Goal: Find specific page/section: Find specific page/section

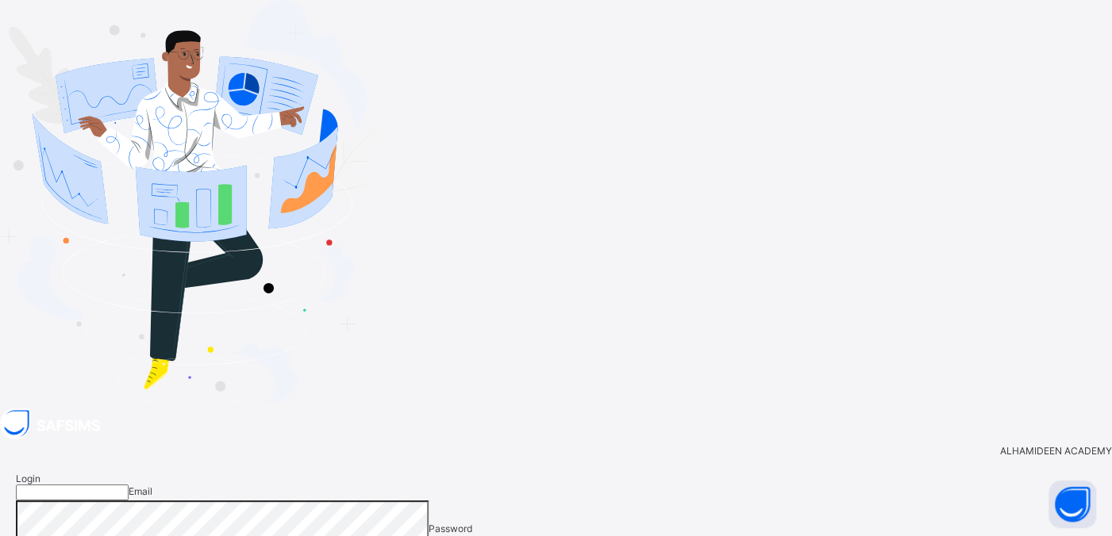
type input "**********"
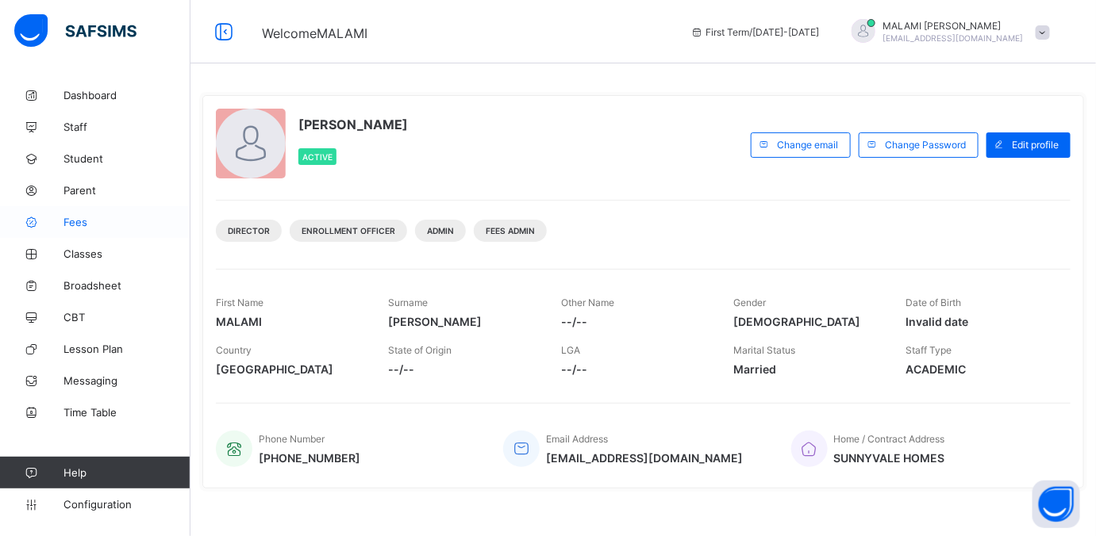
click at [85, 222] on span "Fees" at bounding box center [126, 222] width 127 height 13
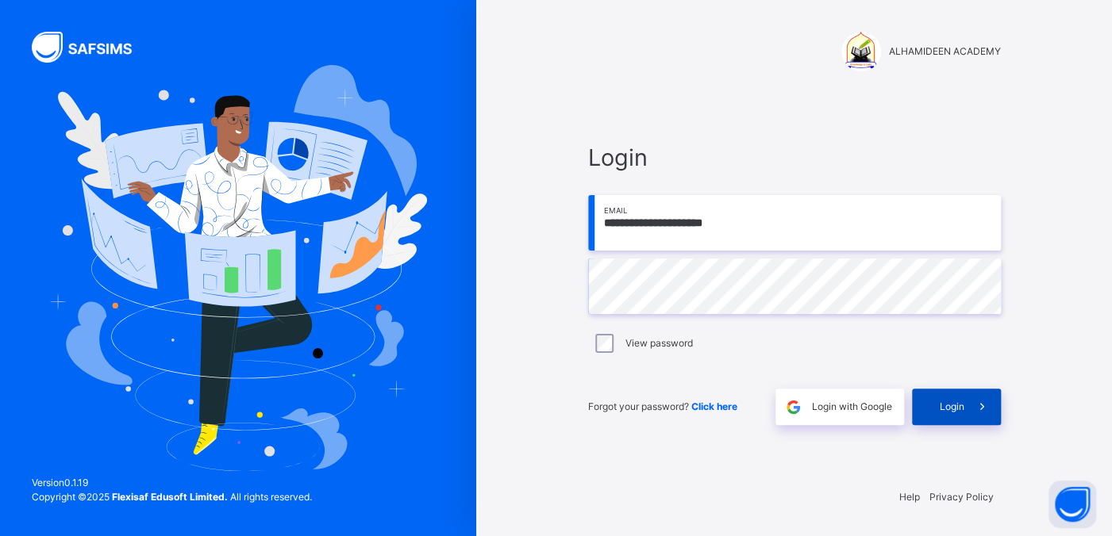
click at [775, 228] on div "Login" at bounding box center [956, 407] width 89 height 36
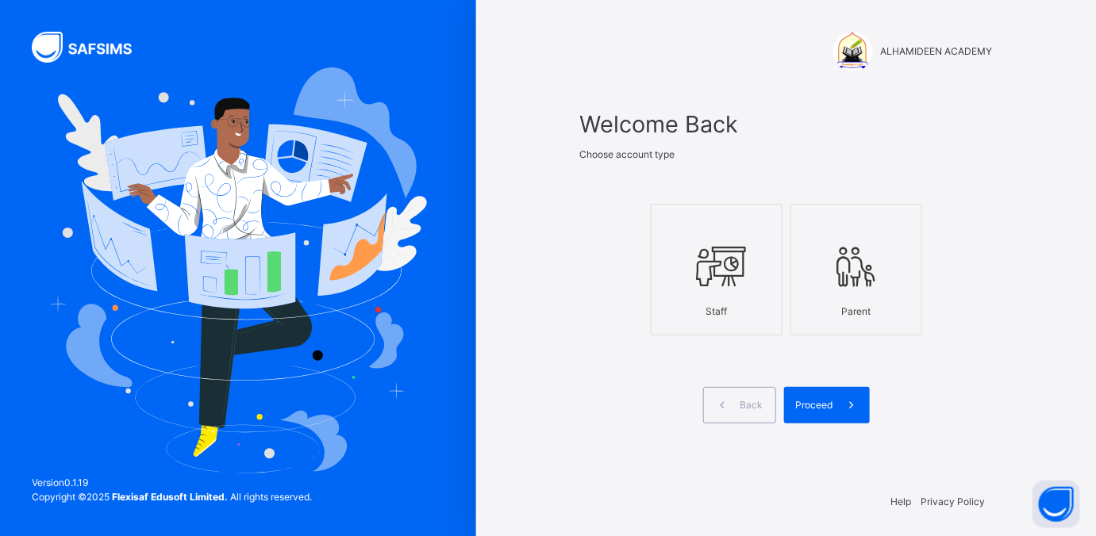
click at [729, 228] on div "Staff" at bounding box center [716, 312] width 114 height 30
click at [775, 228] on div "Proceed" at bounding box center [827, 405] width 86 height 36
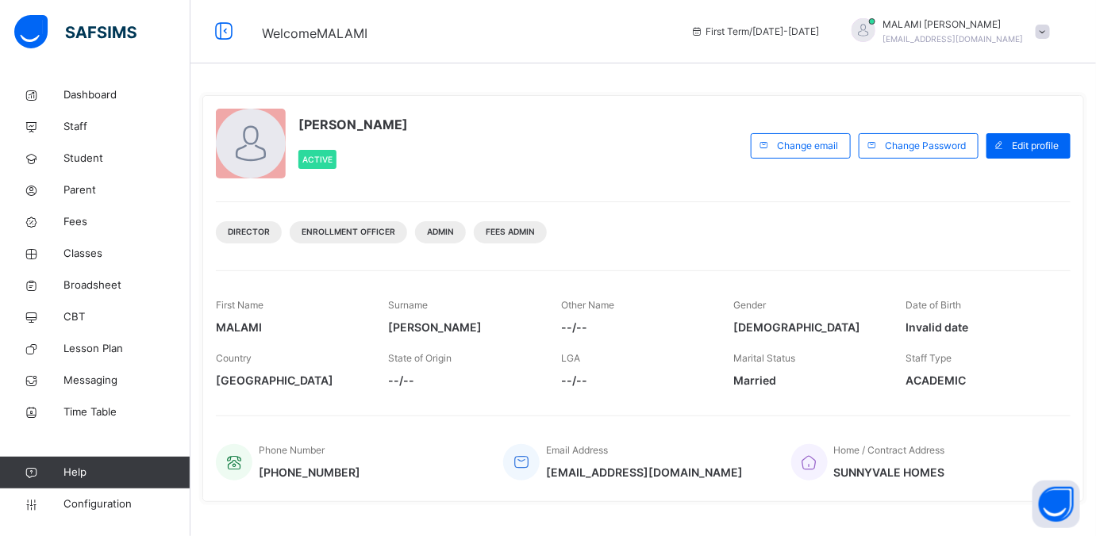
scroll to position [323, 0]
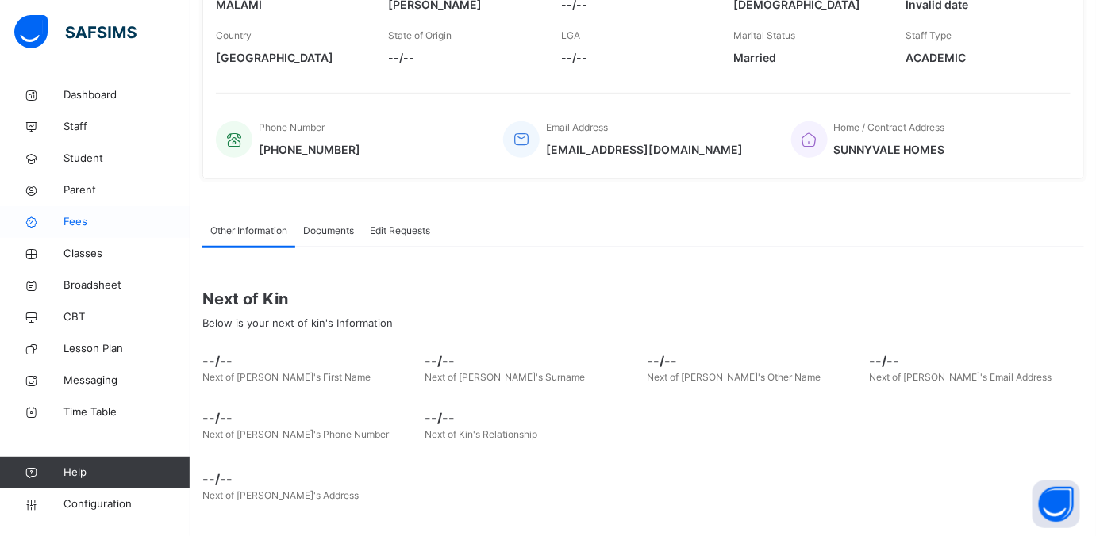
click at [82, 226] on span "Fees" at bounding box center [126, 222] width 127 height 16
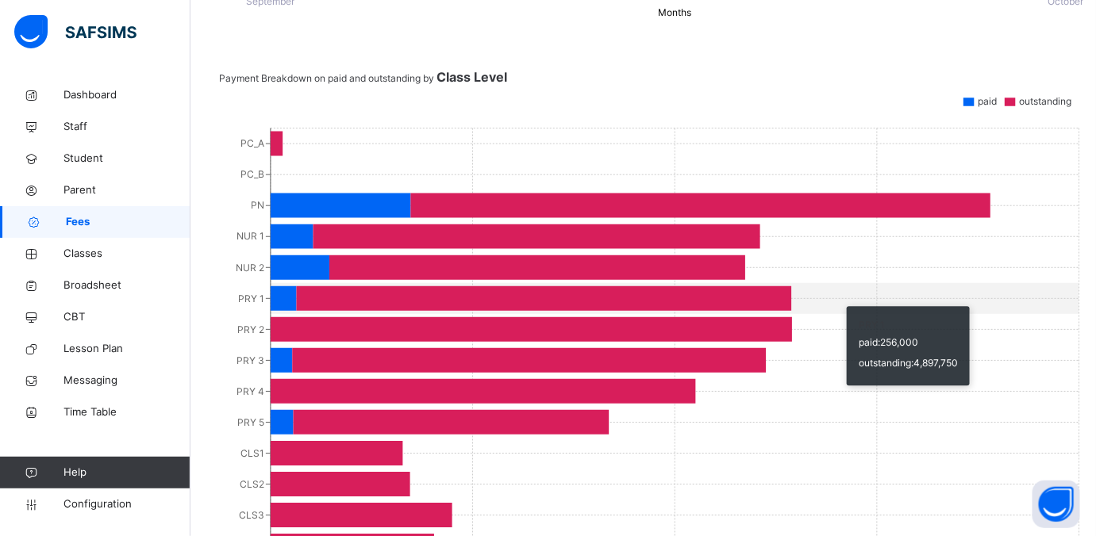
scroll to position [960, 0]
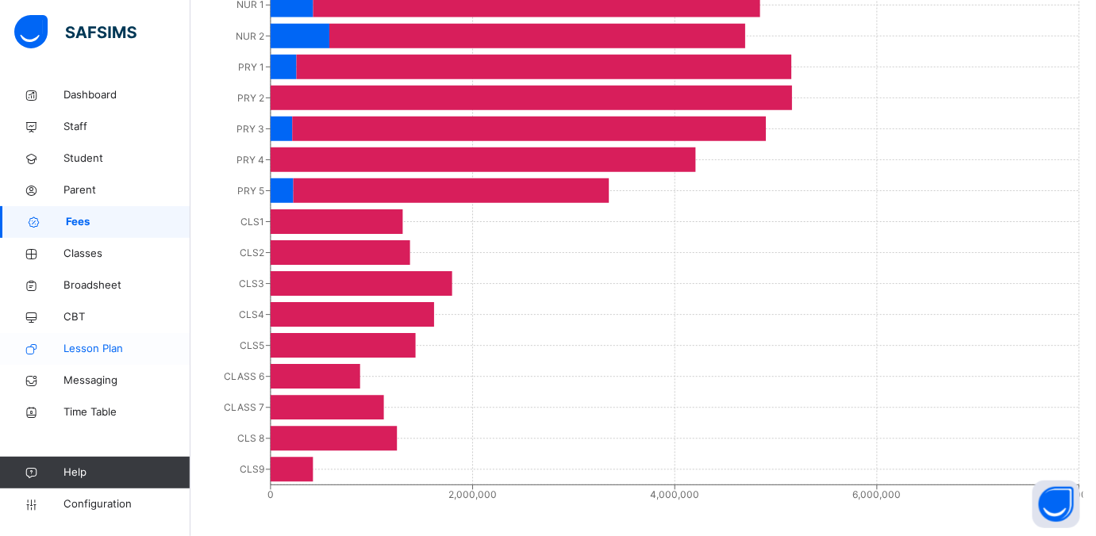
click at [96, 228] on span "Lesson Plan" at bounding box center [126, 349] width 127 height 16
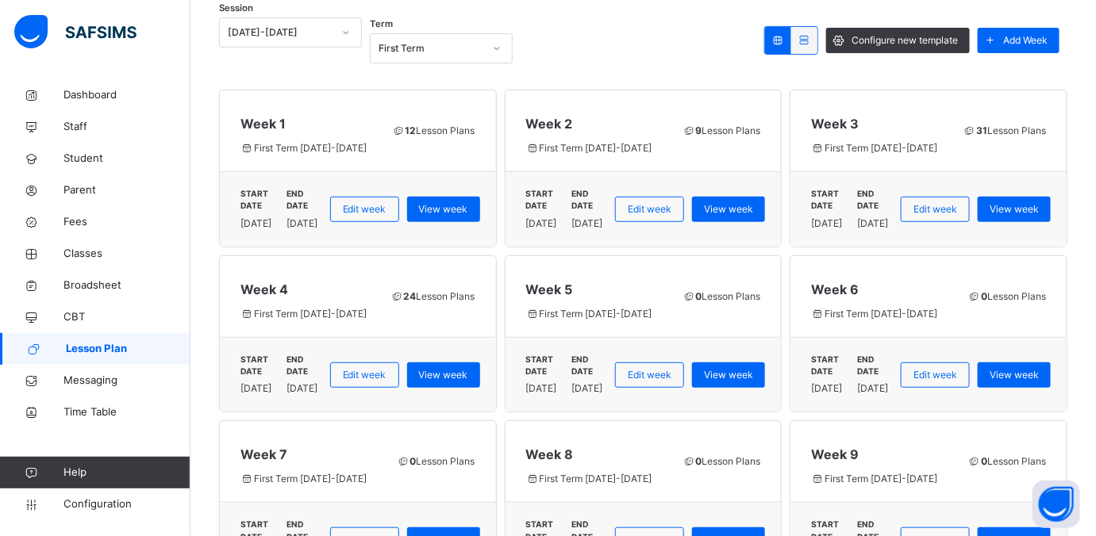
scroll to position [201, 0]
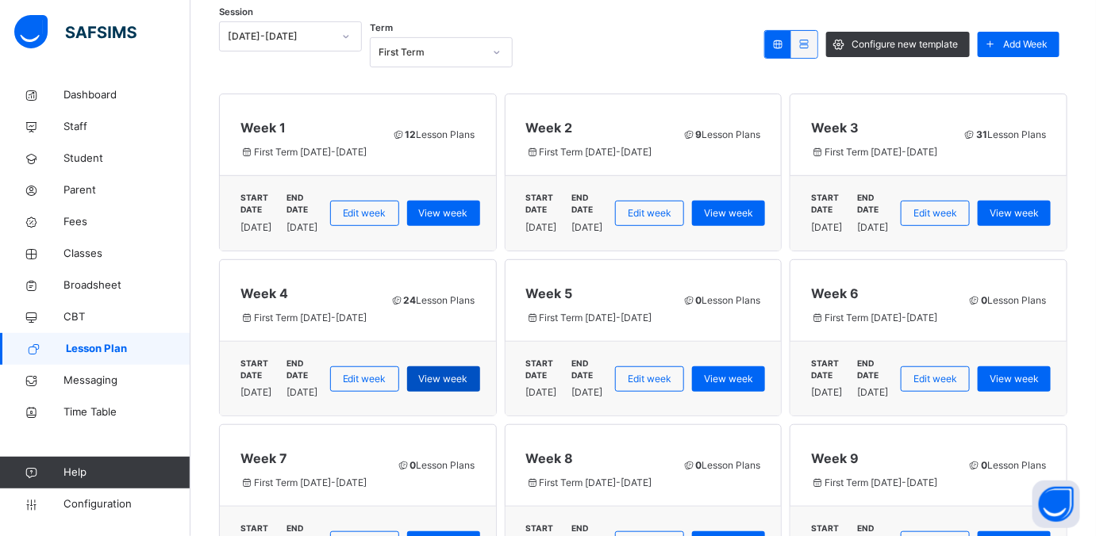
click at [468, 228] on span "View week" at bounding box center [443, 379] width 49 height 14
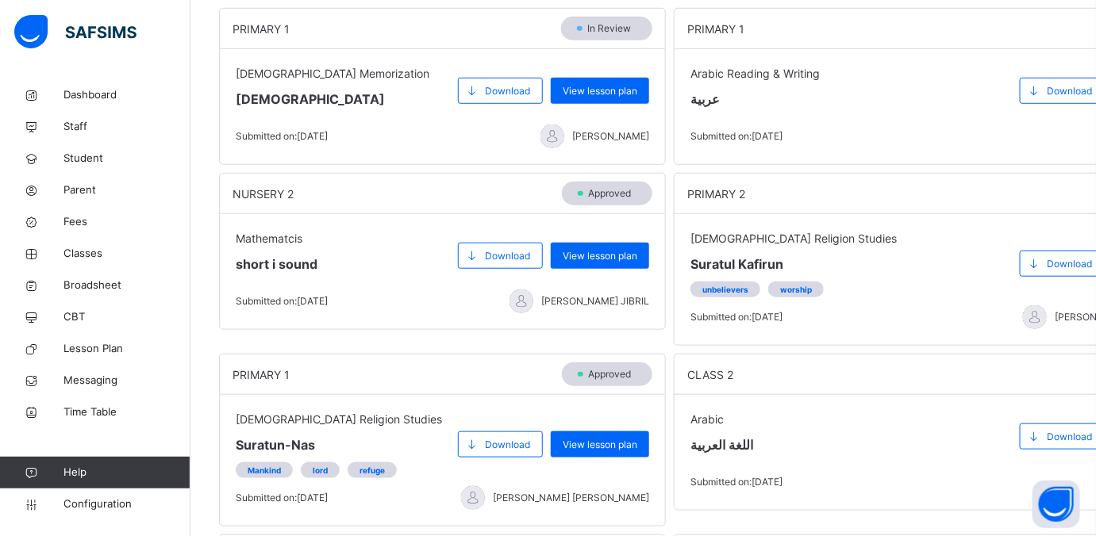
scroll to position [656, 0]
